Goal: Task Accomplishment & Management: Manage account settings

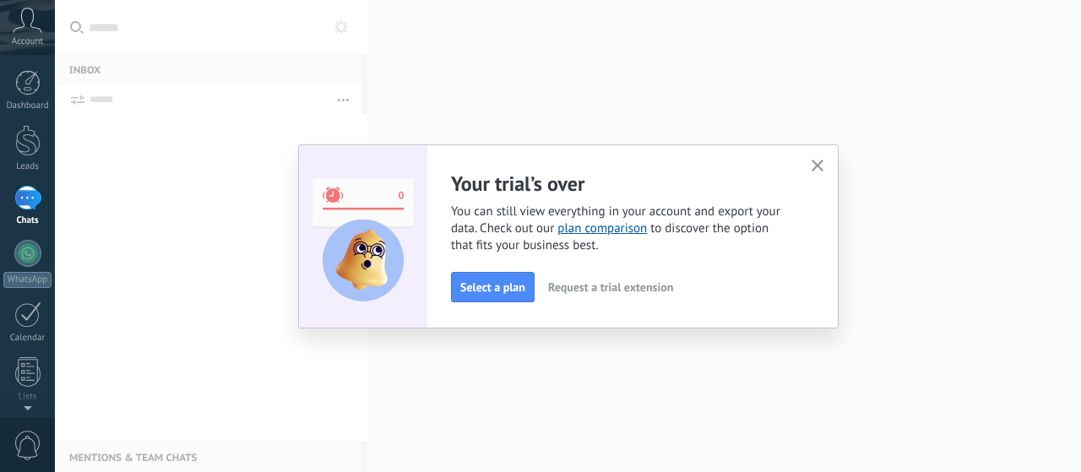
click at [839, 175] on div "Your trial’s over You can still view everything in your account and export your…" at bounding box center [568, 236] width 1026 height 472
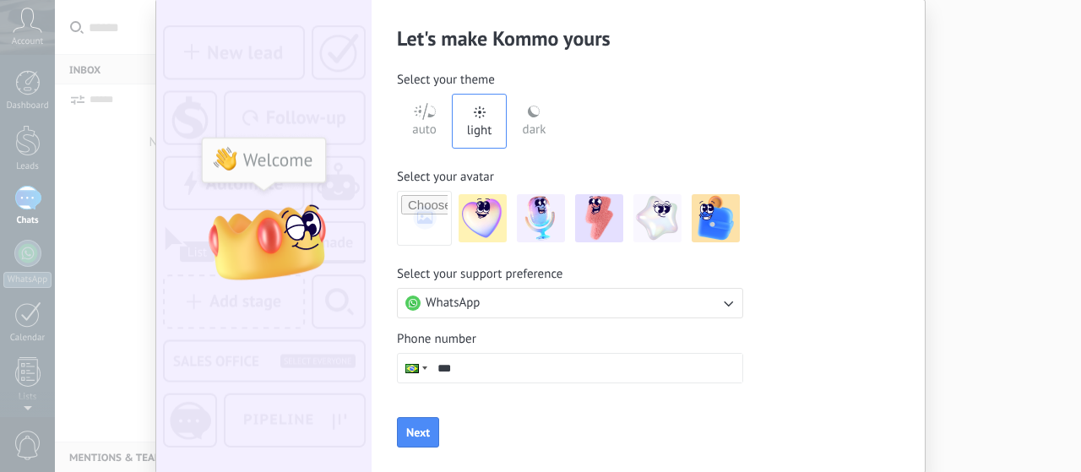
click at [611, 104] on div "auto light dark" at bounding box center [570, 121] width 346 height 55
click at [30, 133] on div "Let's make Kommo yours Select your theme auto light dark Select your avatar Sel…" at bounding box center [540, 236] width 1081 height 472
click at [271, 182] on img at bounding box center [263, 236] width 215 height 473
click at [477, 235] on img at bounding box center [483, 218] width 48 height 48
click at [529, 225] on img at bounding box center [541, 218] width 48 height 48
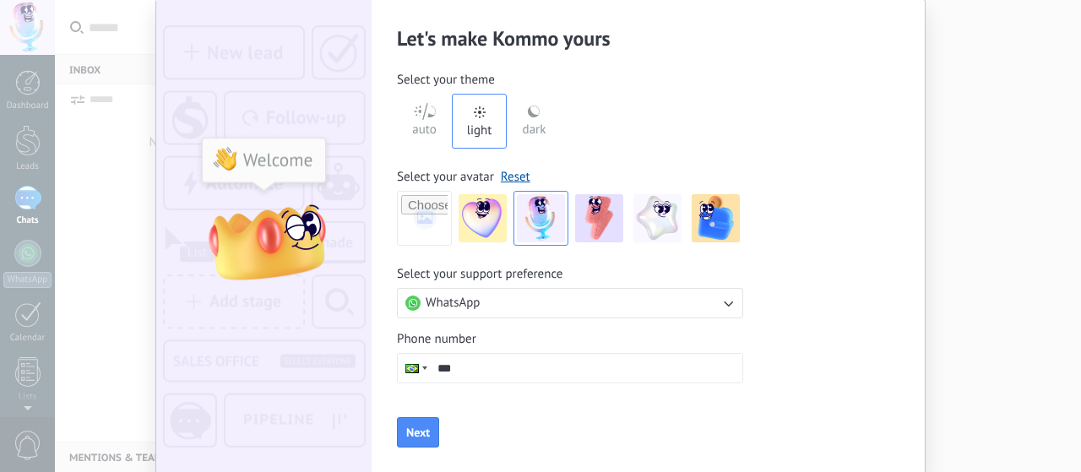
click at [630, 220] on div at bounding box center [657, 218] width 55 height 55
click at [25, 132] on div "Let's make Kommo yours Select your theme auto light dark Select your avatar Res…" at bounding box center [540, 236] width 1081 height 472
click at [25, 129] on div "Let's make Kommo yours Select your theme auto light dark Select your avatar Res…" at bounding box center [540, 236] width 1081 height 472
click at [62, 86] on div "Let's make Kommo yours Select your theme auto light dark Select your avatar Res…" at bounding box center [540, 236] width 1081 height 472
